Goal: Find specific fact: Find contact information

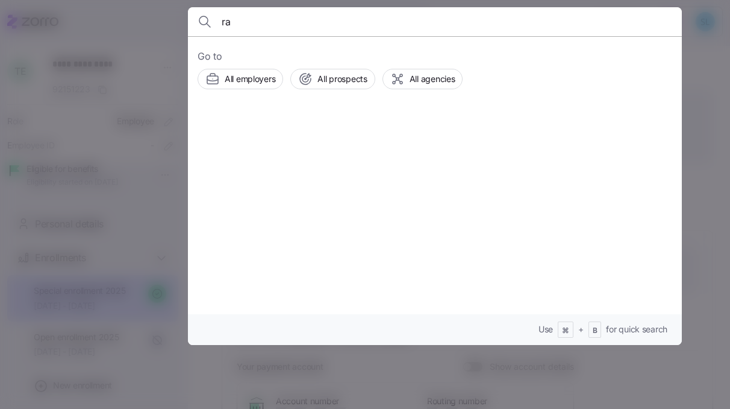
scroll to position [363, 0]
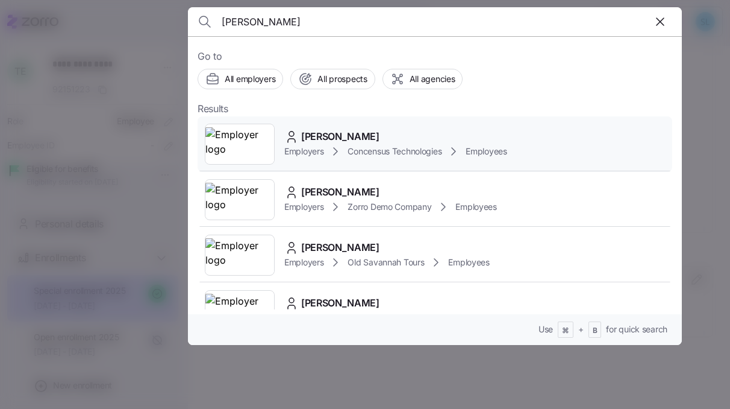
type input "[PERSON_NAME]"
click at [316, 136] on span "[PERSON_NAME]" at bounding box center [340, 136] width 78 height 15
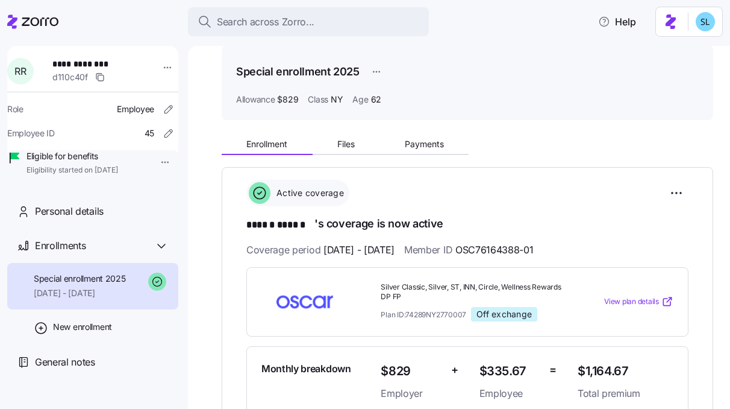
scroll to position [181, 0]
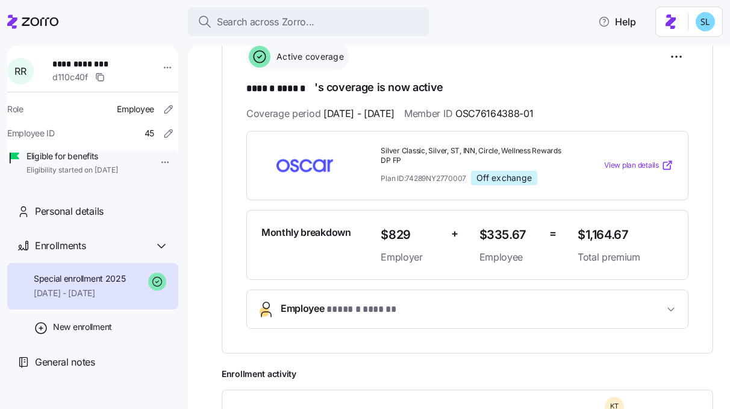
click at [377, 309] on span "* ****** ****** *" at bounding box center [363, 309] width 73 height 15
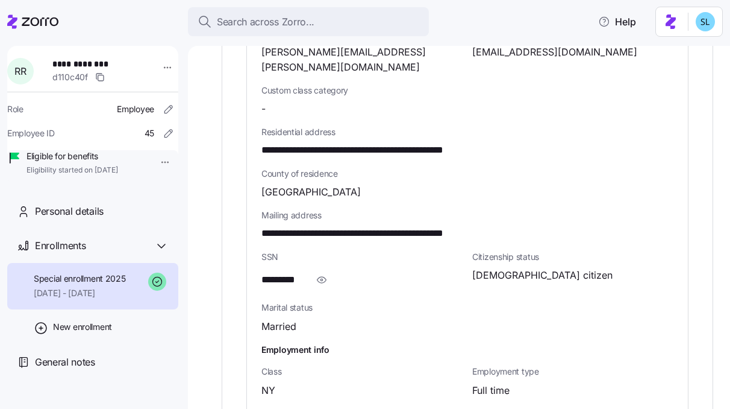
scroll to position [688, 0]
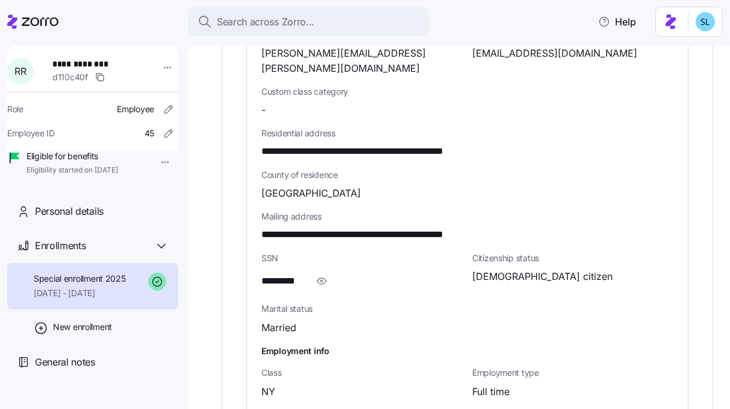
click at [502, 52] on span "[EMAIL_ADDRESS][DOMAIN_NAME]" at bounding box center [554, 53] width 165 height 15
copy span "[PERSON_NAME]"
